Goal: Consume media (video, audio)

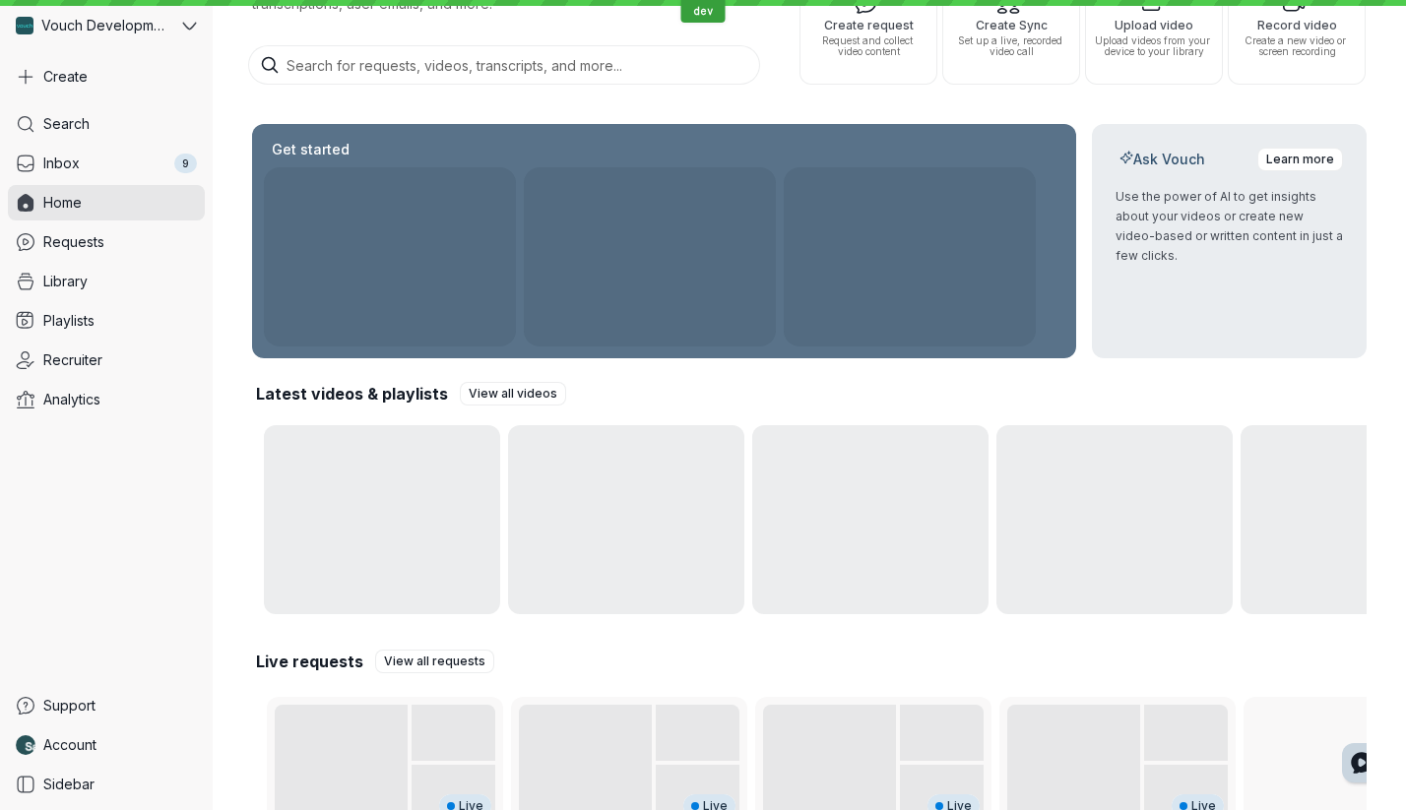
scroll to position [265, 0]
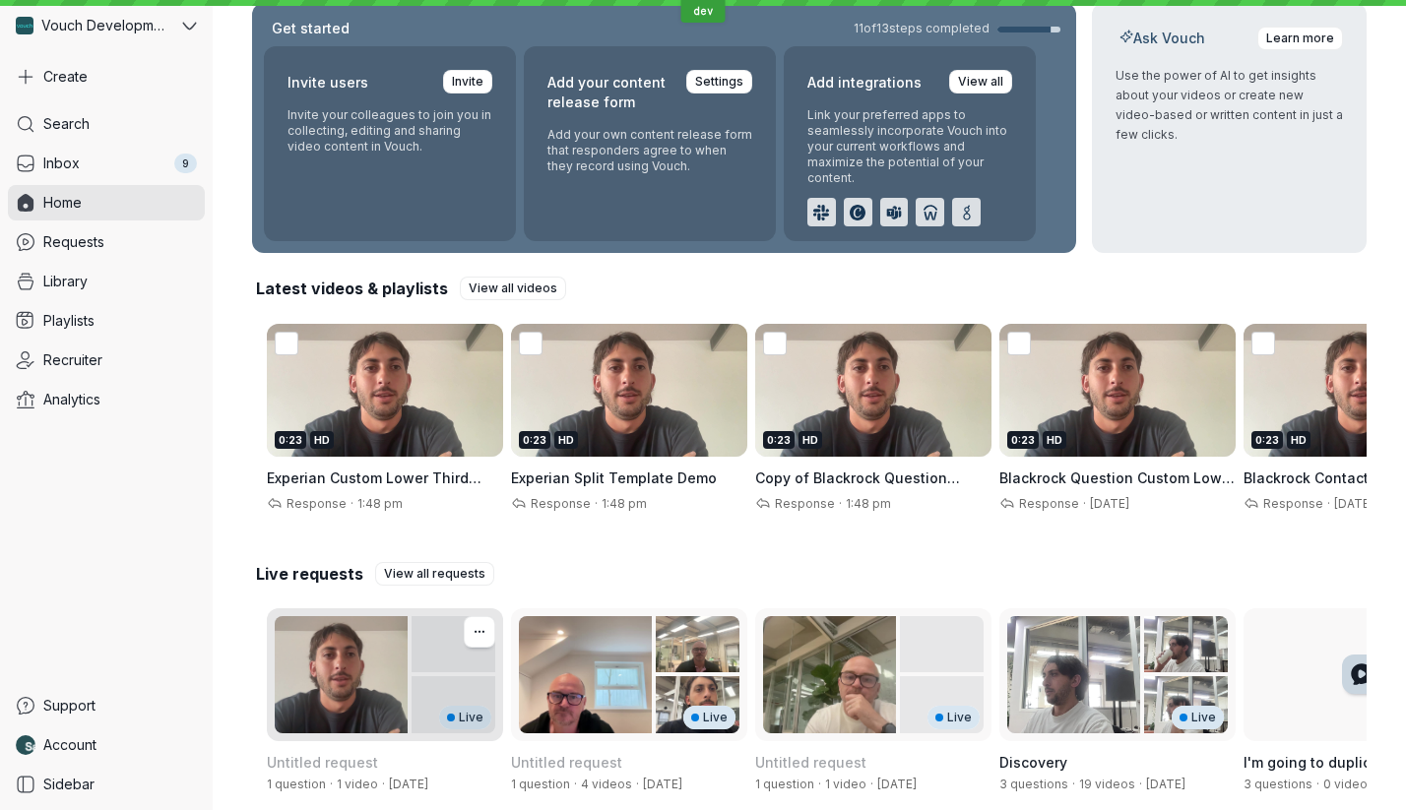
click at [379, 639] on div "Live" at bounding box center [385, 674] width 236 height 133
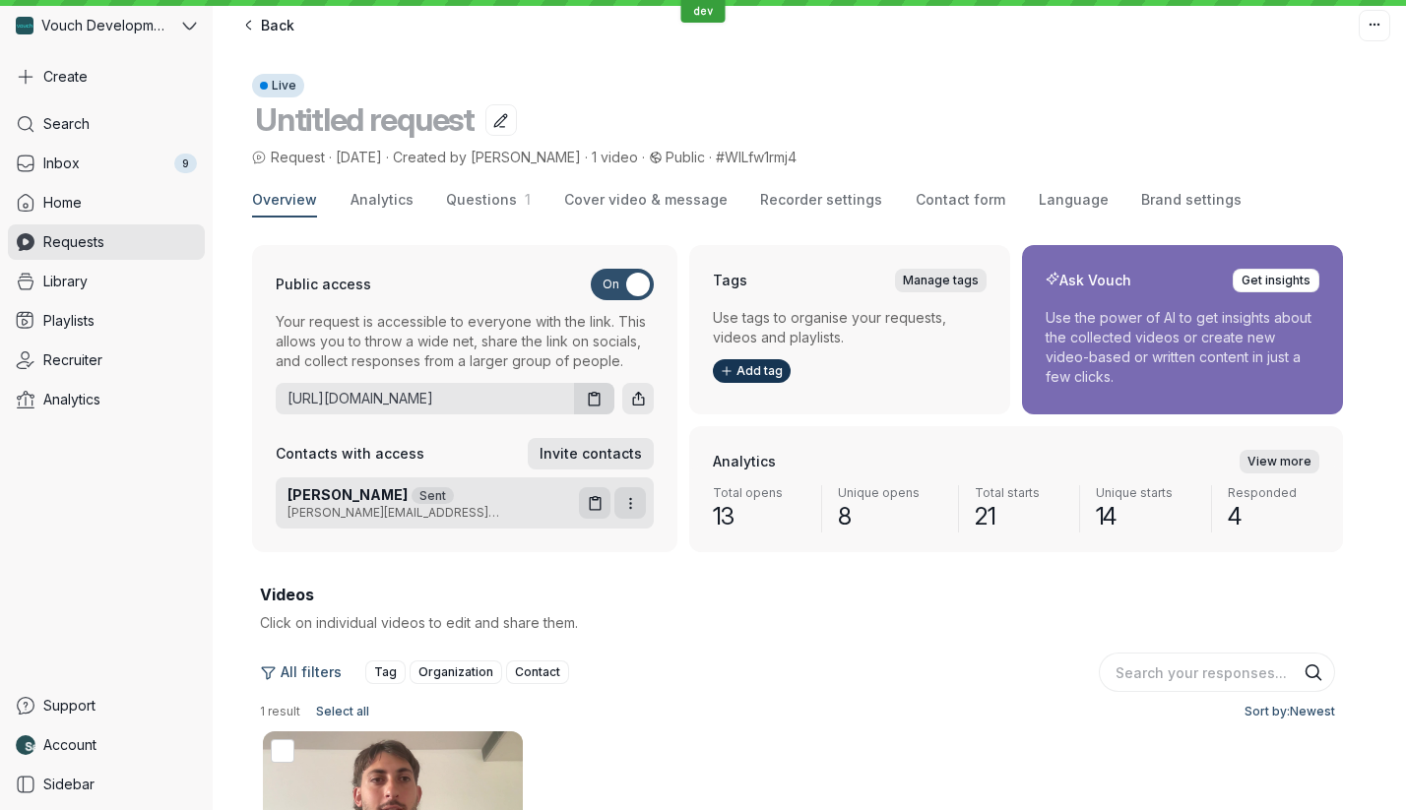
scroll to position [220, 0]
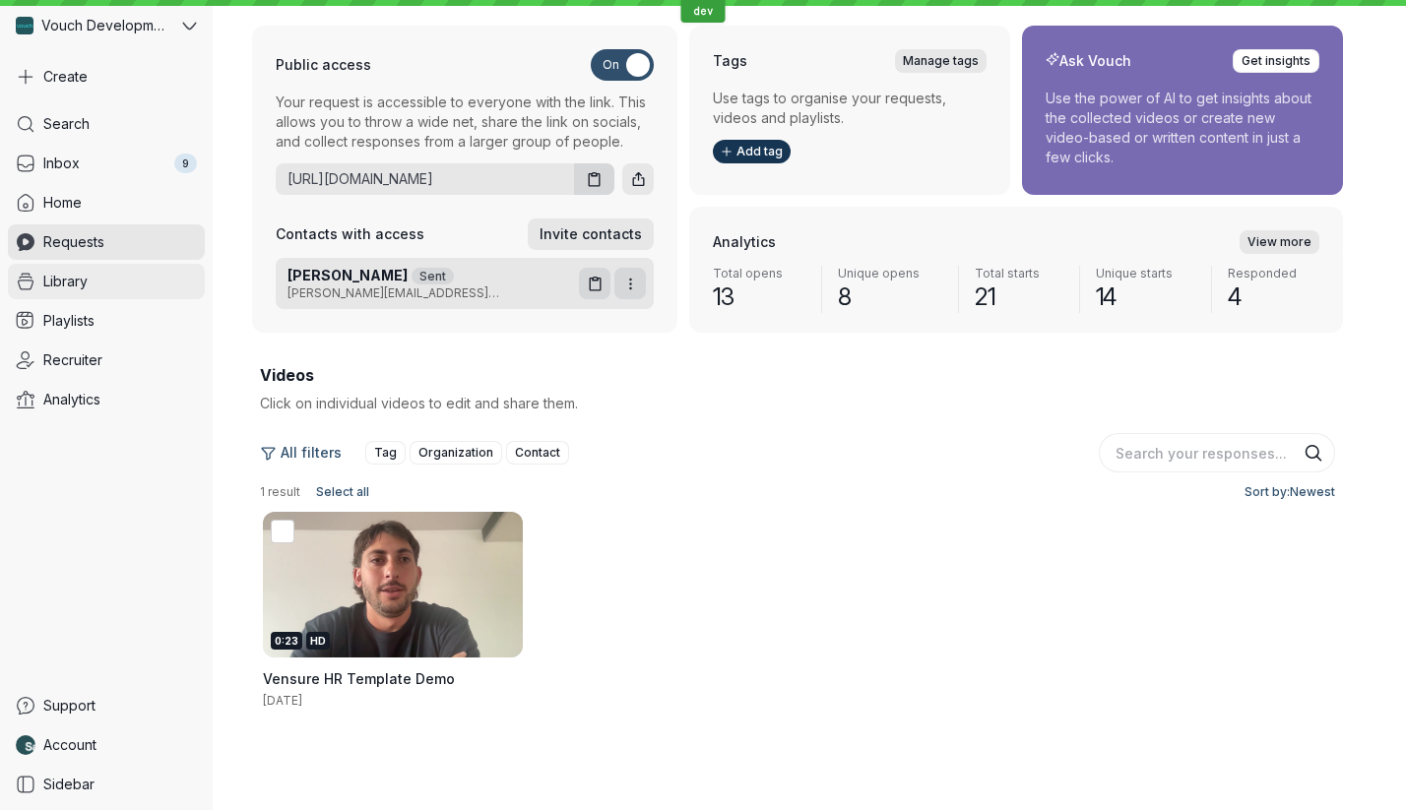
click at [122, 275] on link "Library" at bounding box center [106, 281] width 197 height 35
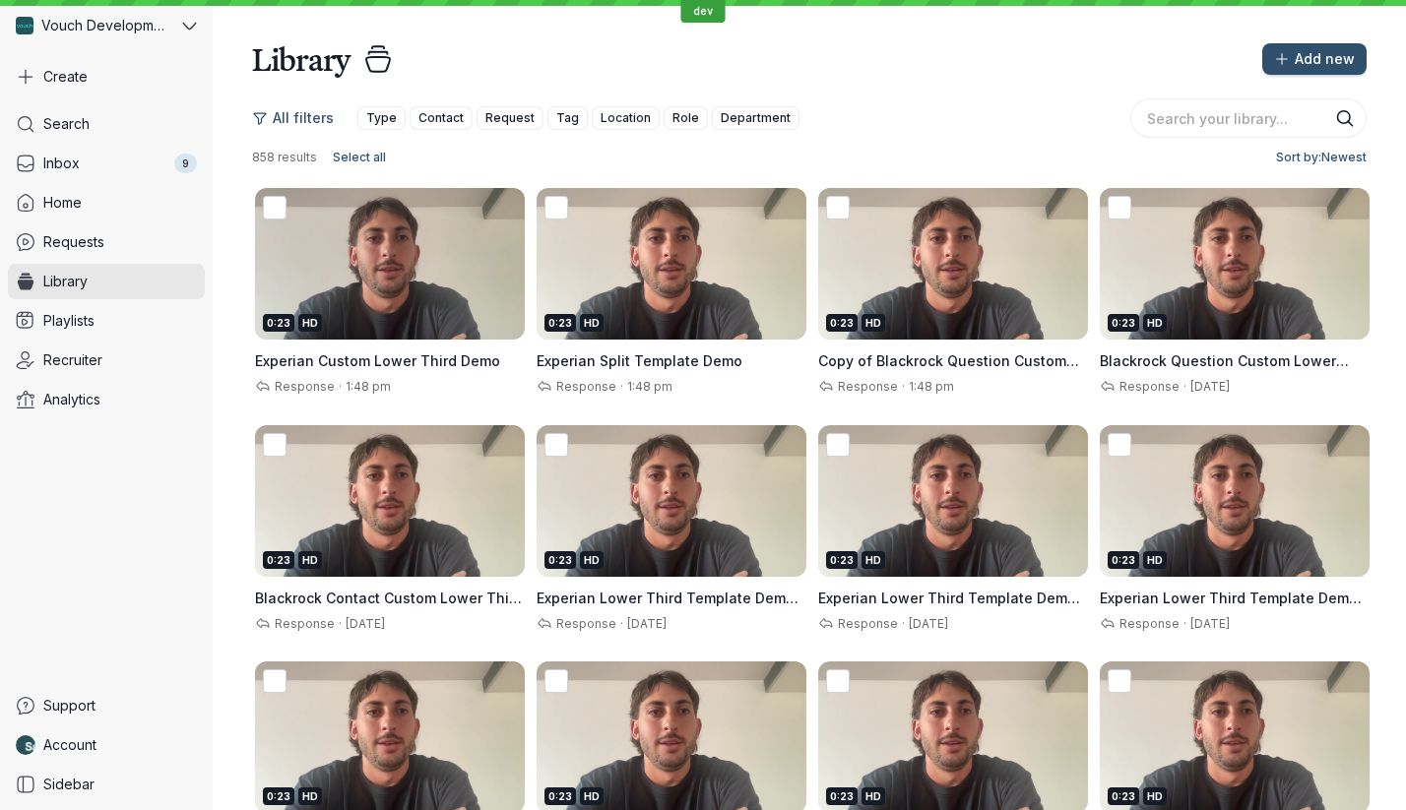
click at [376, 327] on div "0:23 HD" at bounding box center [390, 323] width 254 height 18
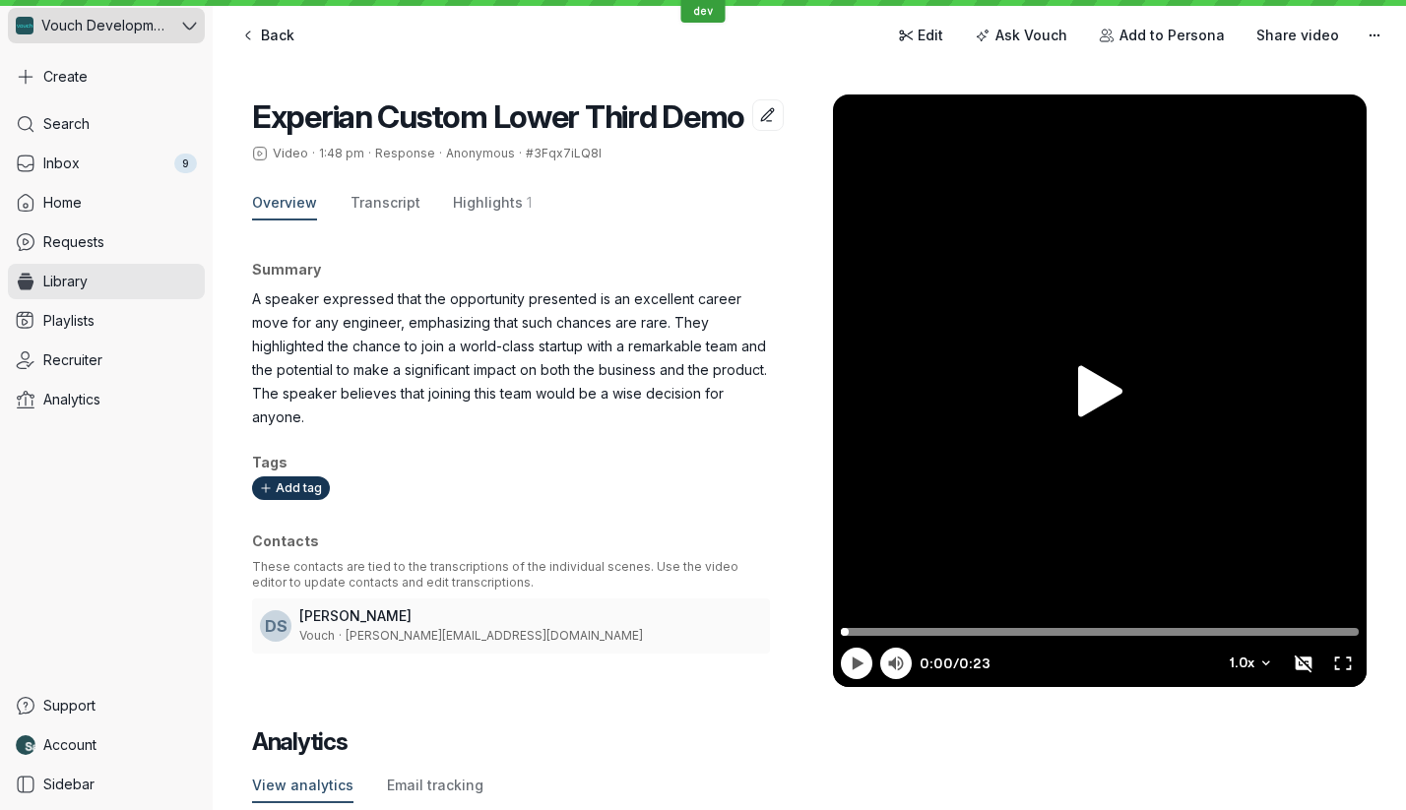
click at [158, 26] on span "Vouch Development Team" at bounding box center [104, 26] width 126 height 20
